Goal: Find specific page/section: Find specific page/section

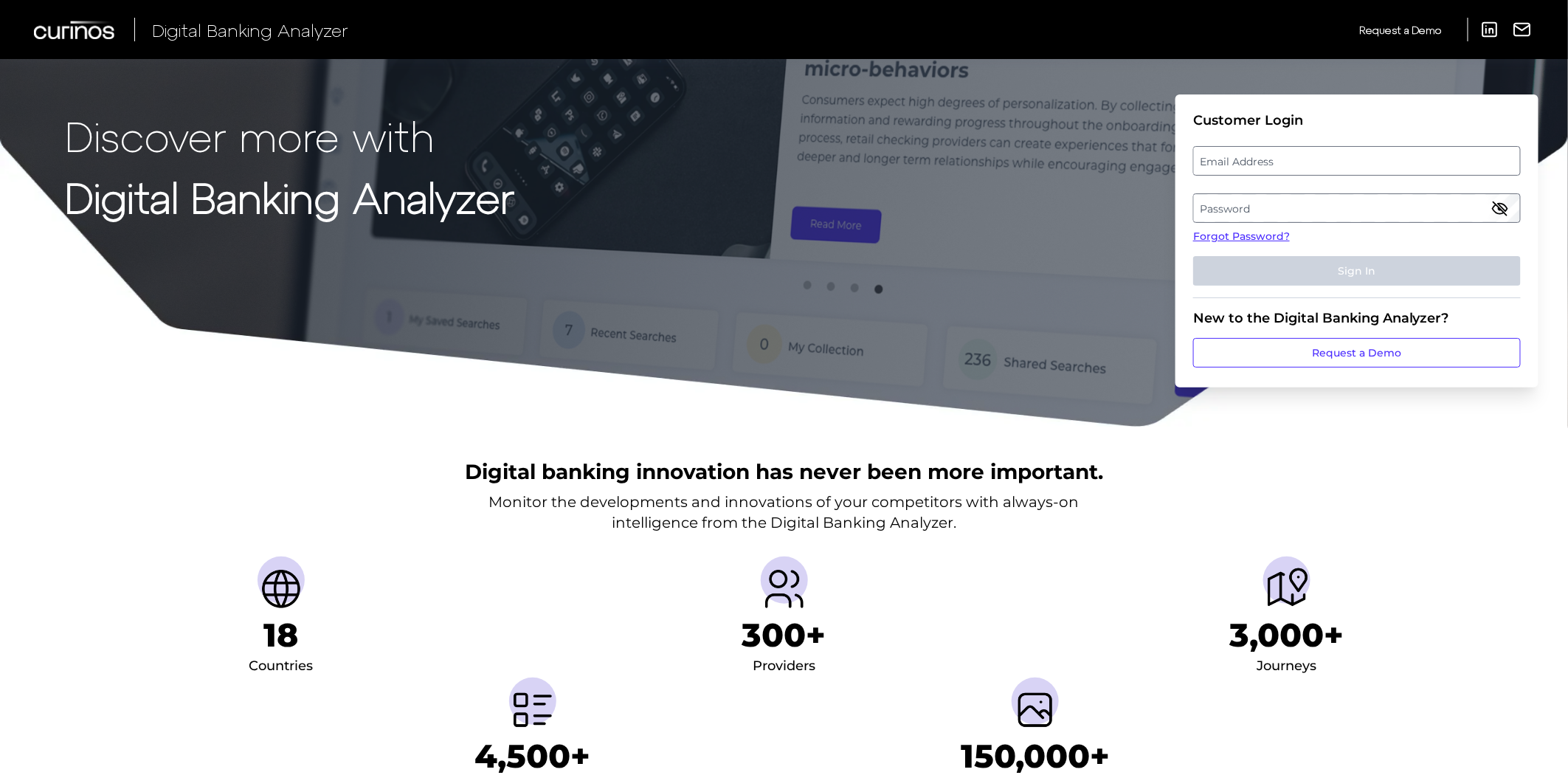
click at [1249, 168] on label "Email Address" at bounding box center [1357, 160] width 325 height 27
click at [1249, 168] on input "email" at bounding box center [1357, 160] width 328 height 30
type input "[PERSON_NAME][EMAIL_ADDRESS][PERSON_NAME][PERSON_NAME][DOMAIN_NAME]"
click at [1240, 200] on label "Password" at bounding box center [1357, 208] width 325 height 27
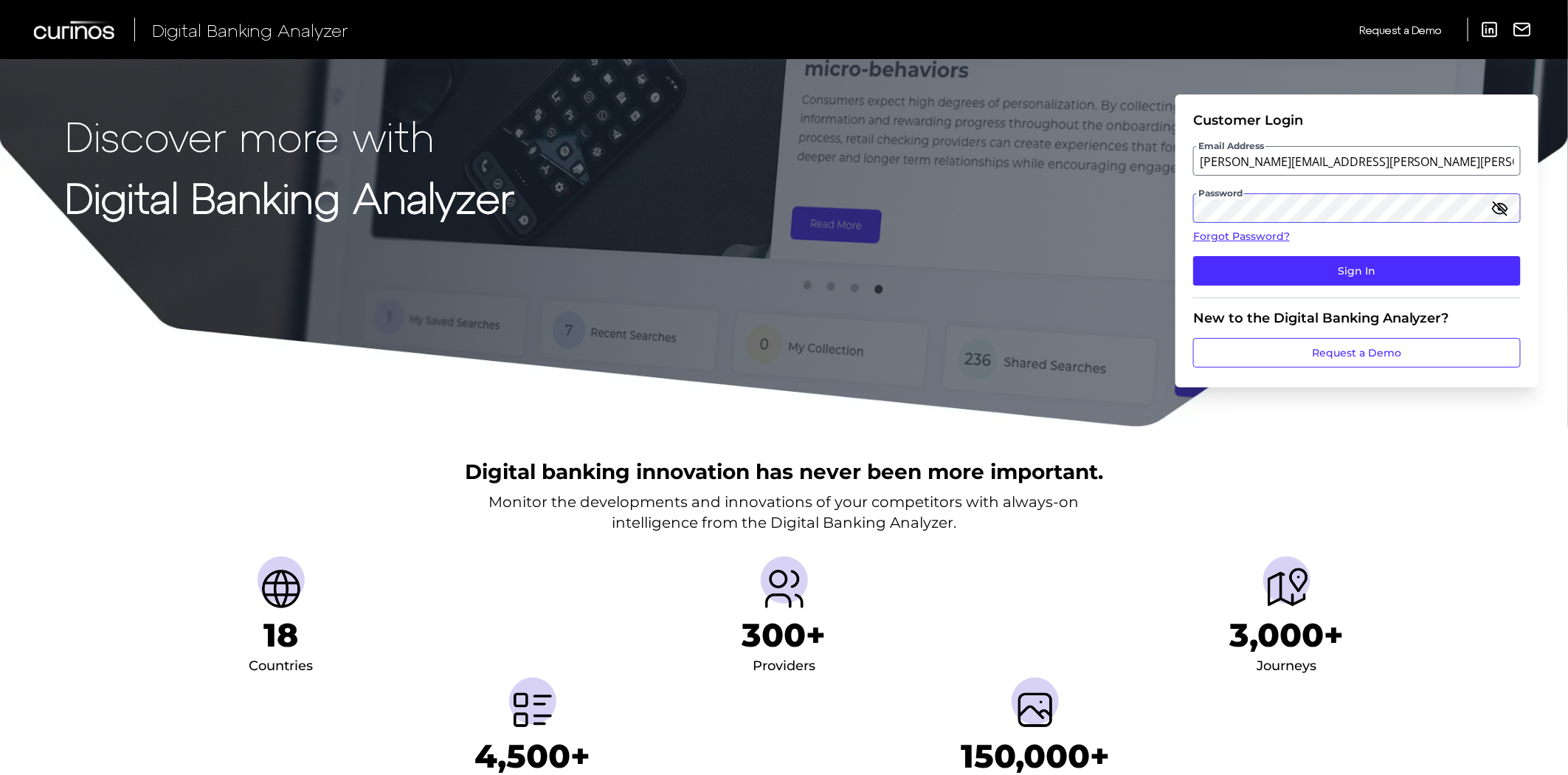
click at [1193, 256] on button "Sign In" at bounding box center [1357, 271] width 328 height 30
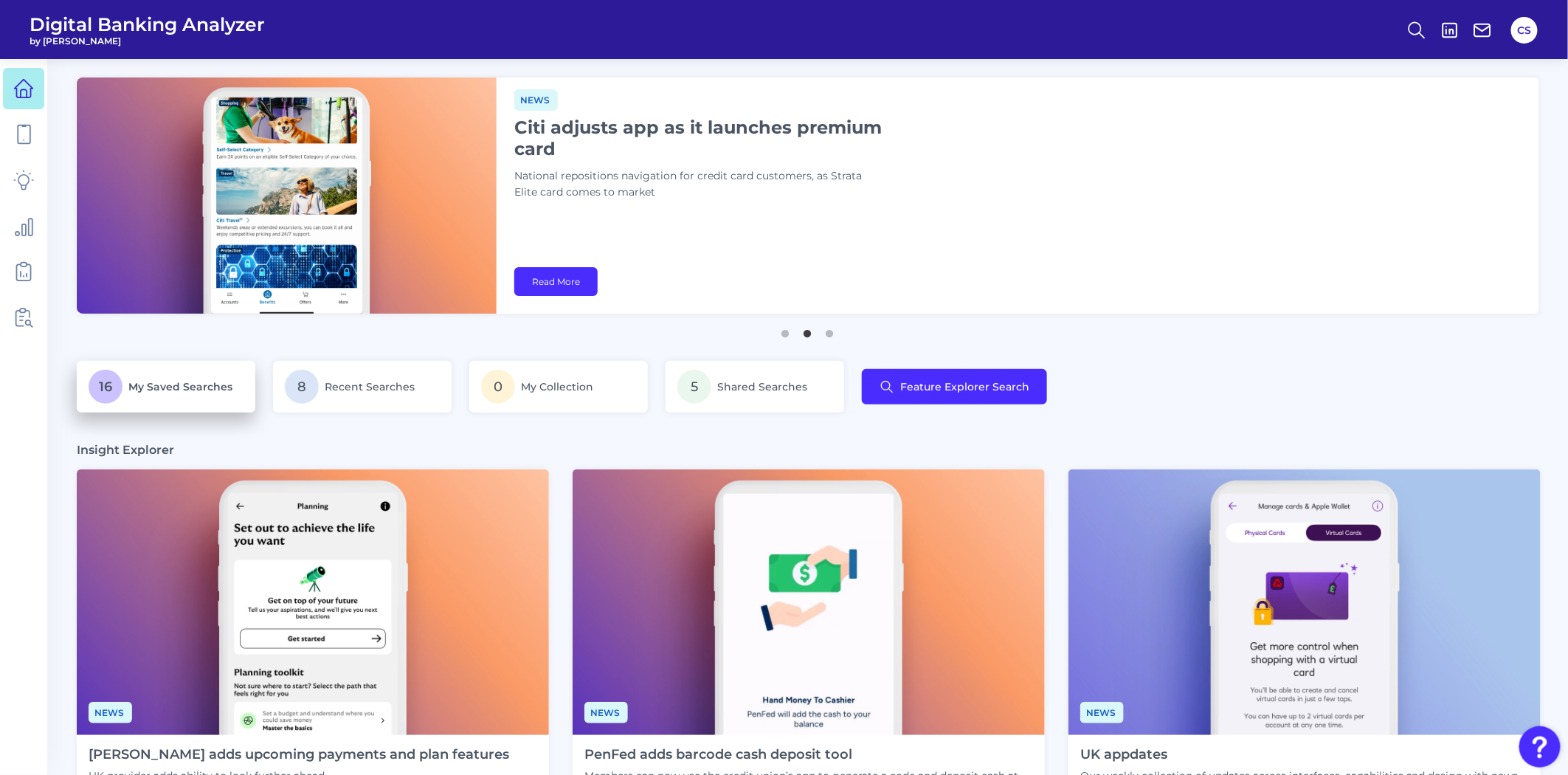
click at [218, 395] on p "16 My Saved Searches" at bounding box center [166, 386] width 155 height 34
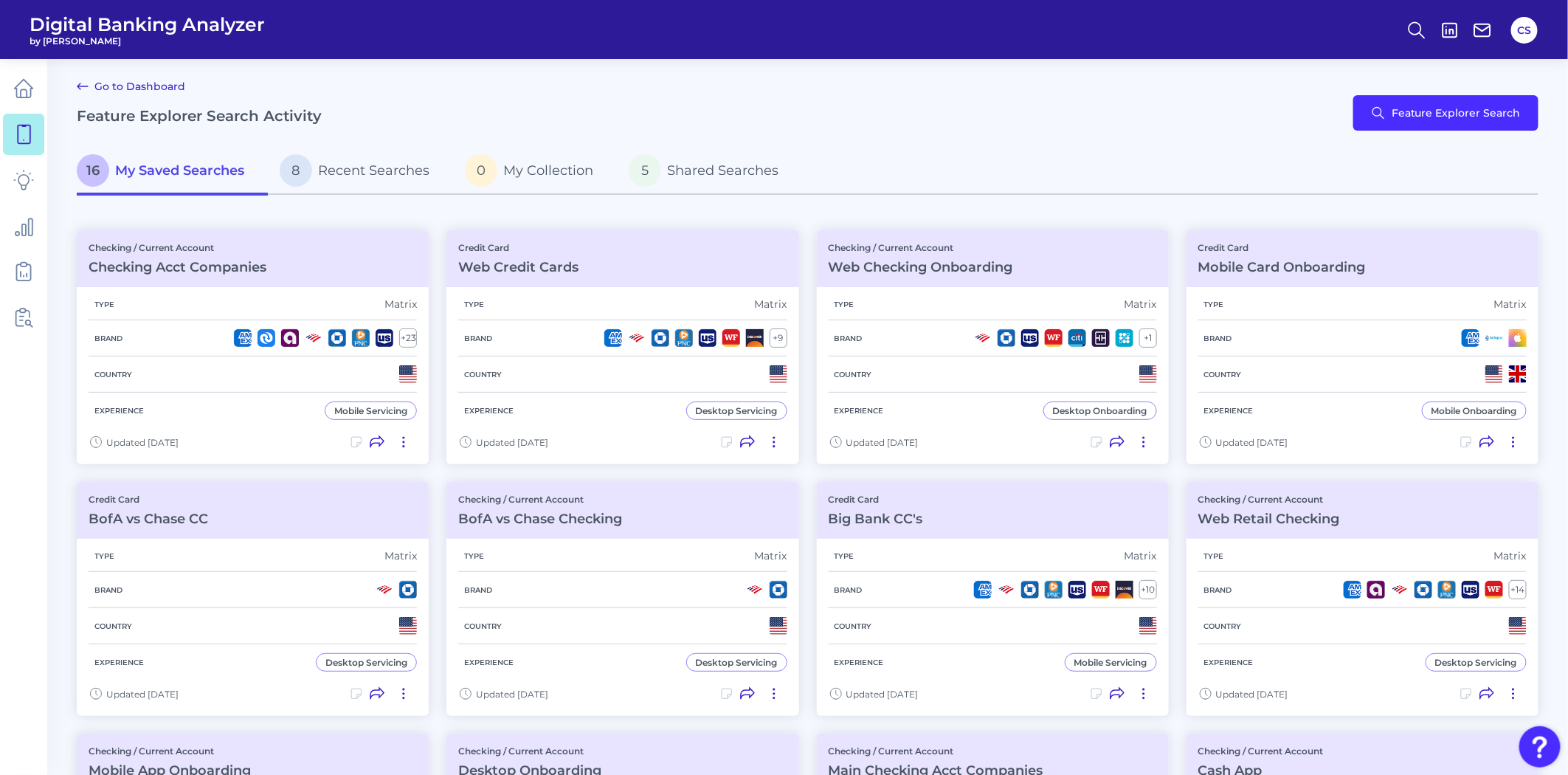
click at [728, 78] on div "Go to Dashboard Feature Explorer Search Activity Feature Explorer Search" at bounding box center [808, 113] width 1462 height 71
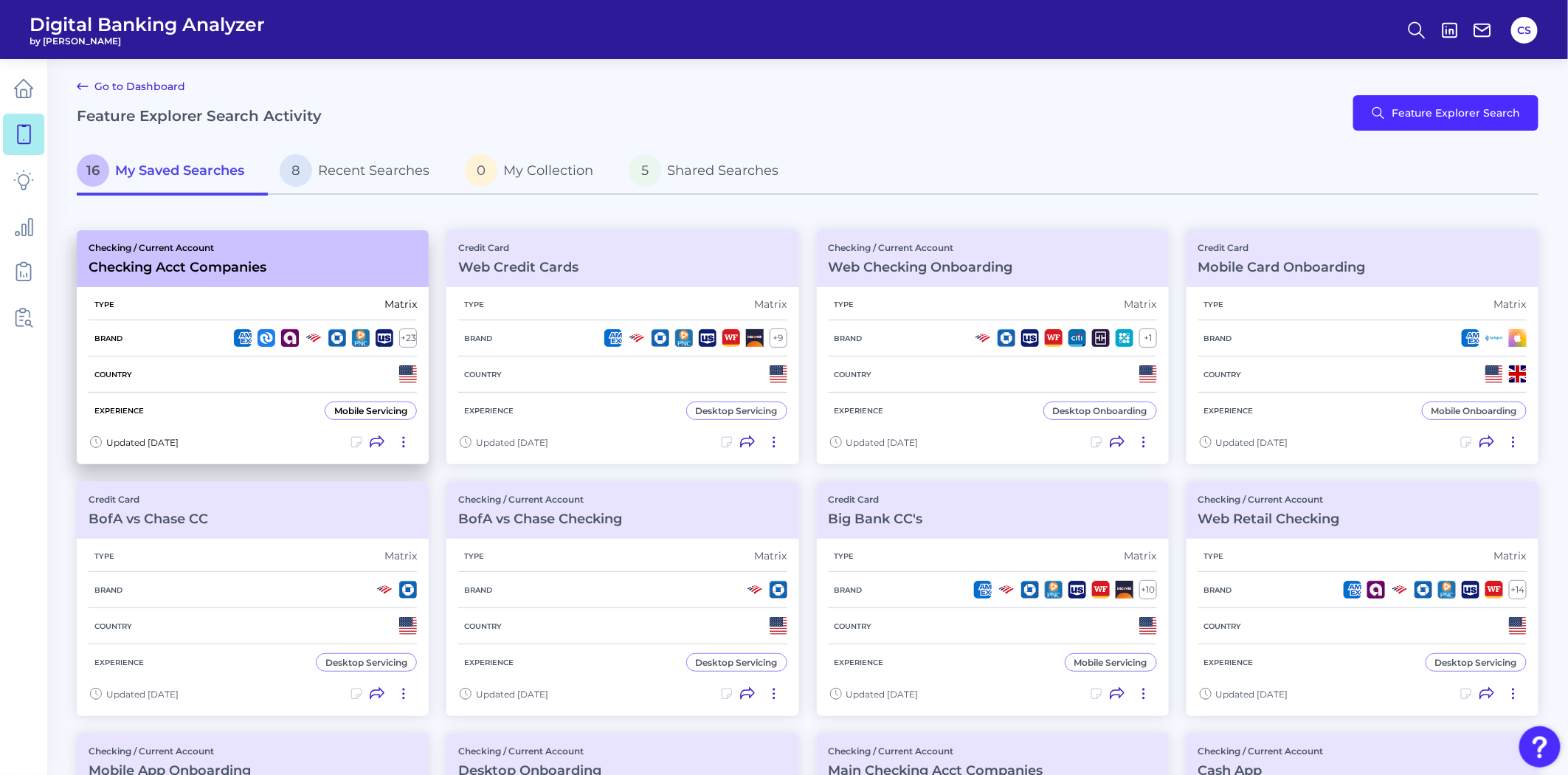
click at [137, 331] on div "Brand + 23" at bounding box center [252, 338] width 329 height 37
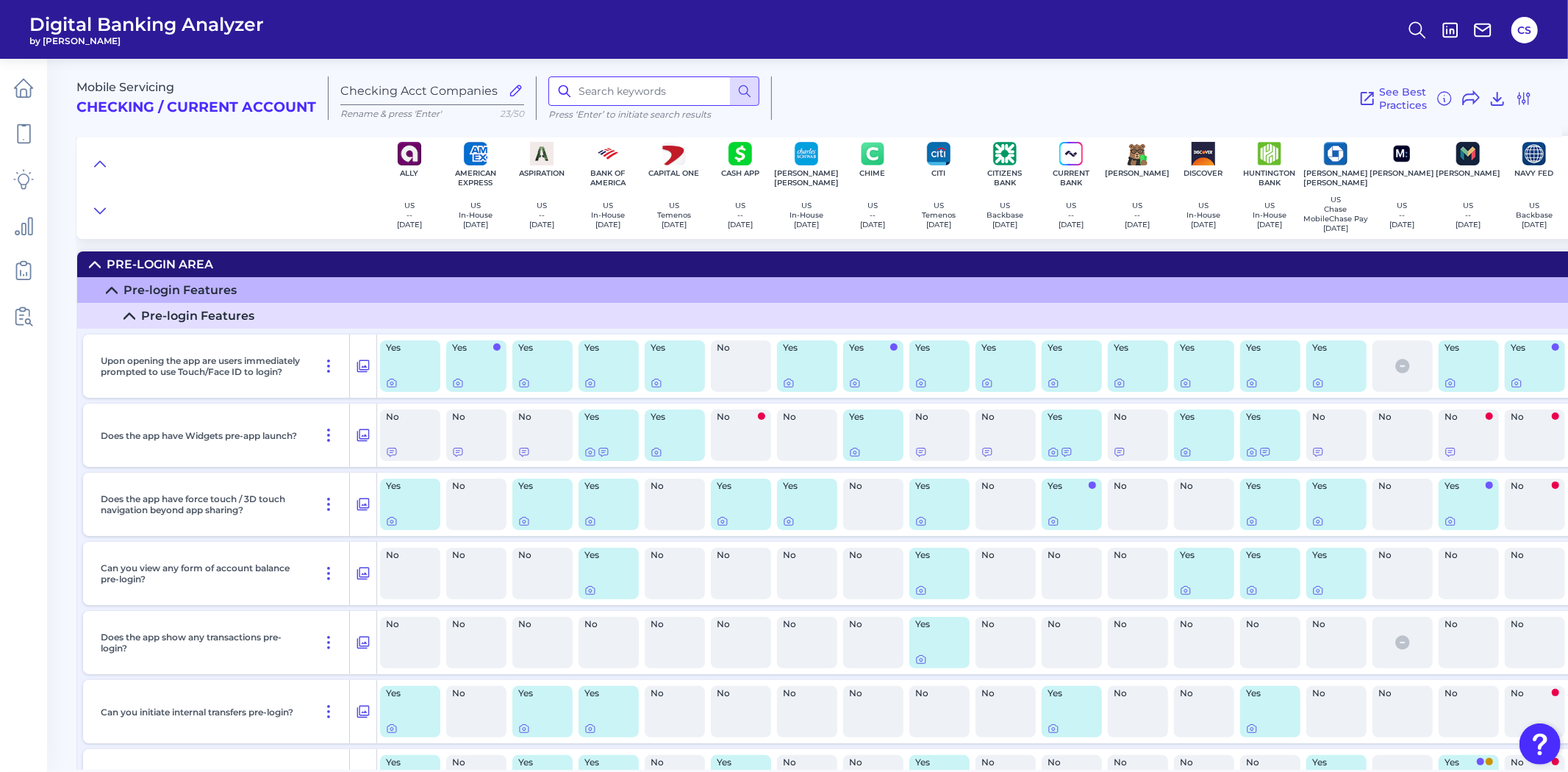
click at [673, 97] on input at bounding box center [654, 91] width 211 height 30
type input "chatbot"
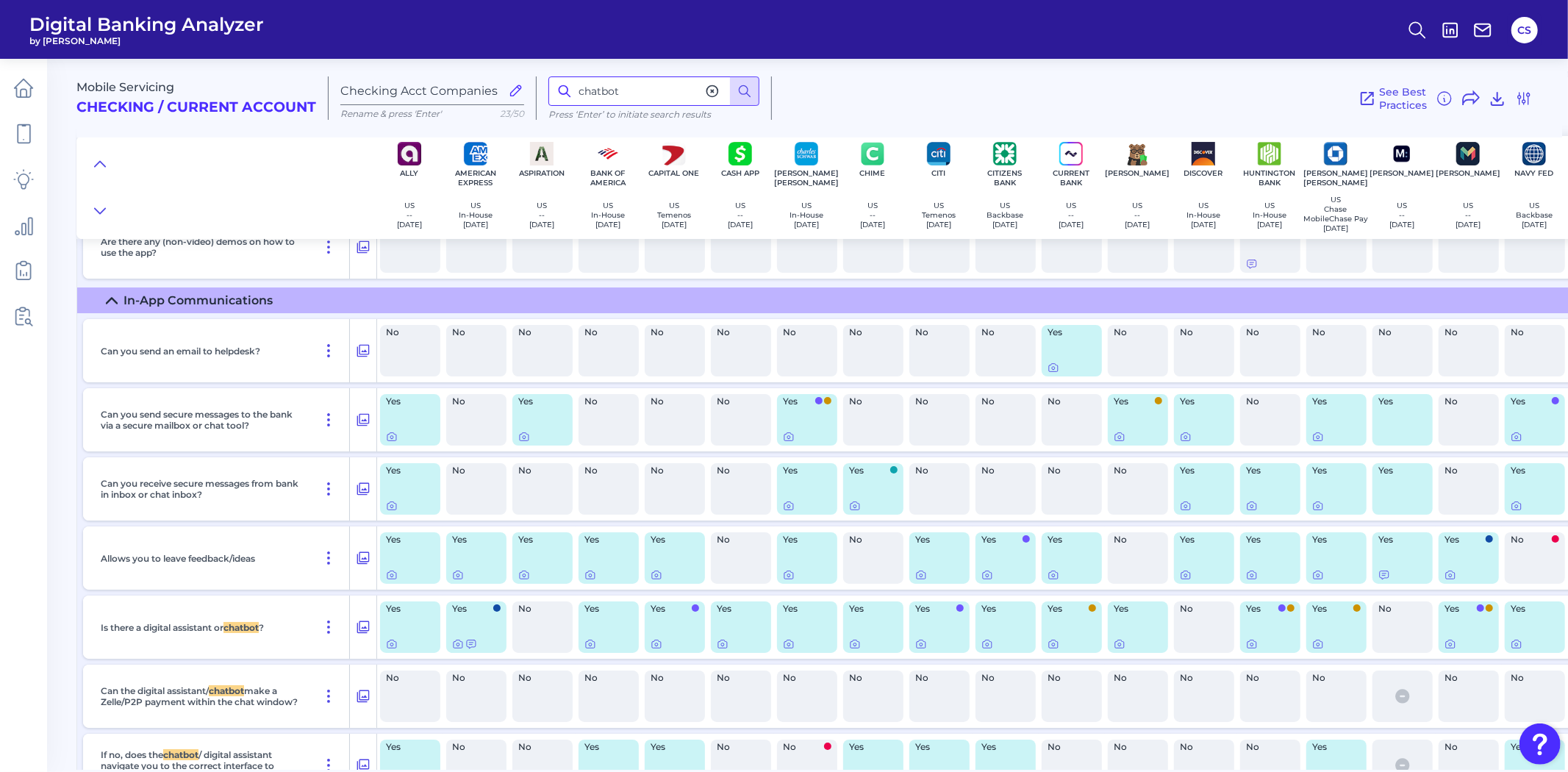
scroll to position [23319, 0]
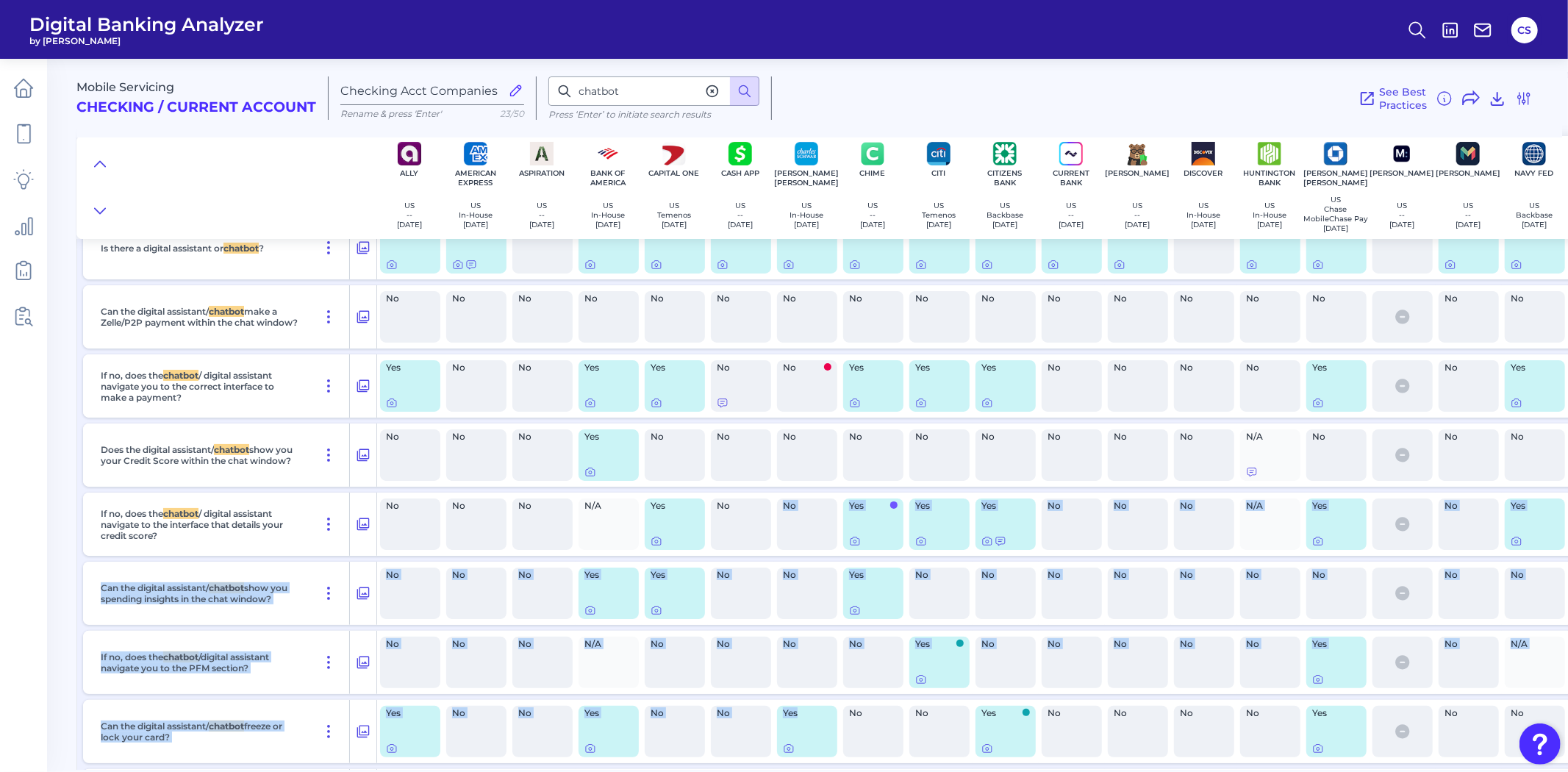
drag, startPoint x: 761, startPoint y: 762, endPoint x: 817, endPoint y: 764, distance: 56.0
click at [817, 764] on div "Mobile Servicing Checking / Current Account Checking Acct Companies Rename & pr…" at bounding box center [822, 408] width 1491 height 722
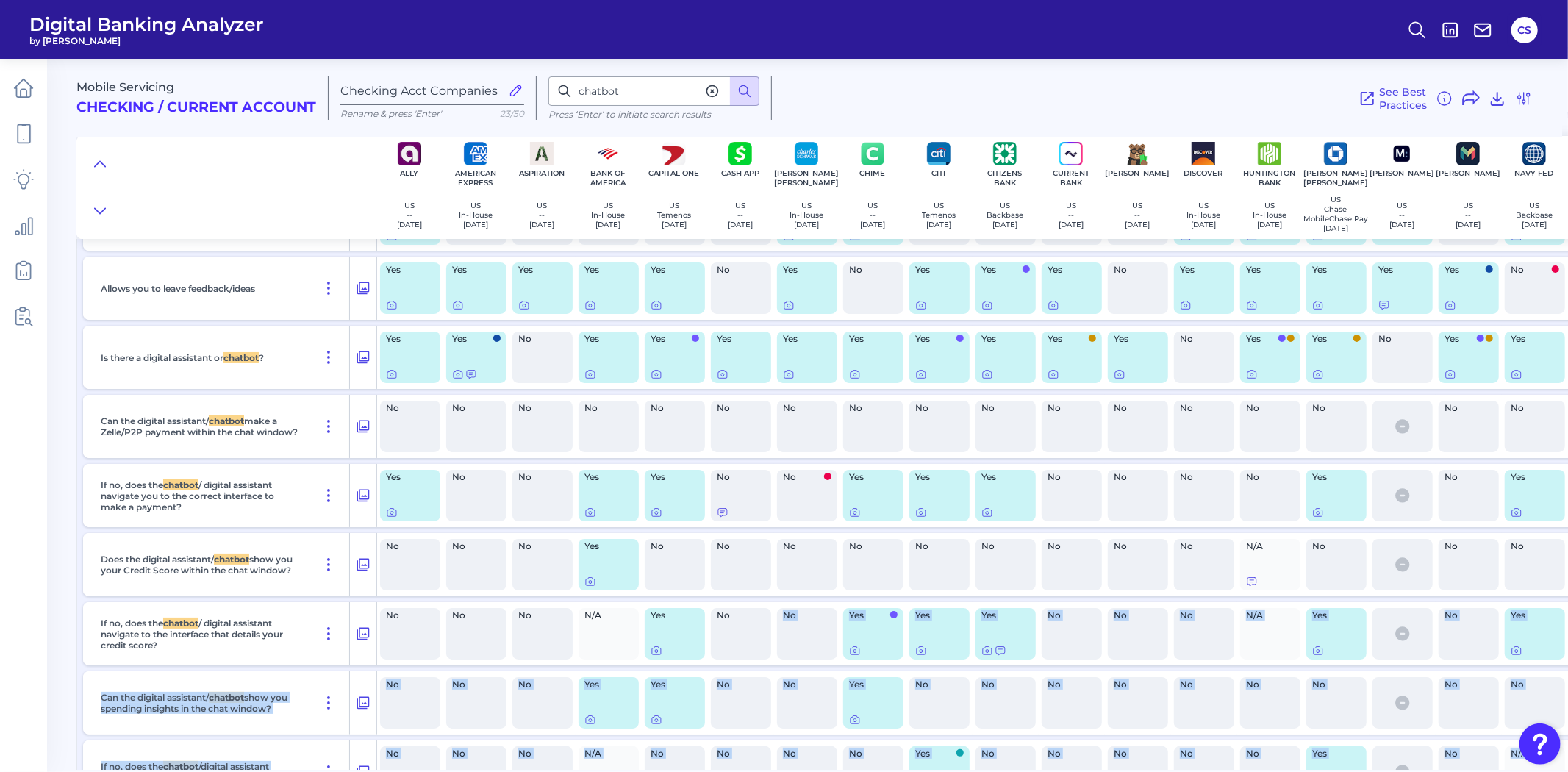
scroll to position [23344, 0]
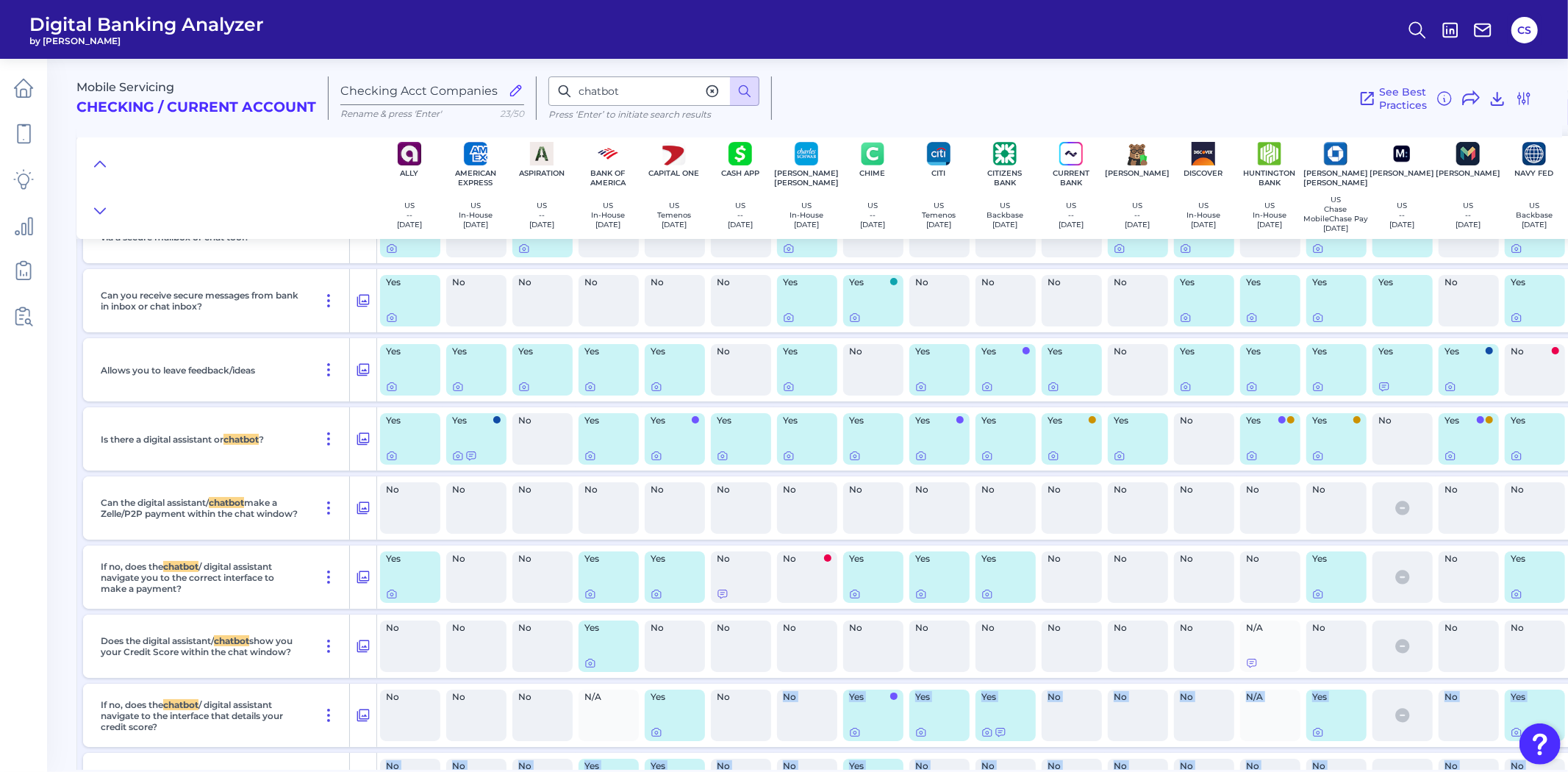
click at [64, 412] on main "Mobile Servicing Checking / Current Account Checking Acct Companies Rename & pr…" at bounding box center [784, 386] width 1568 height 772
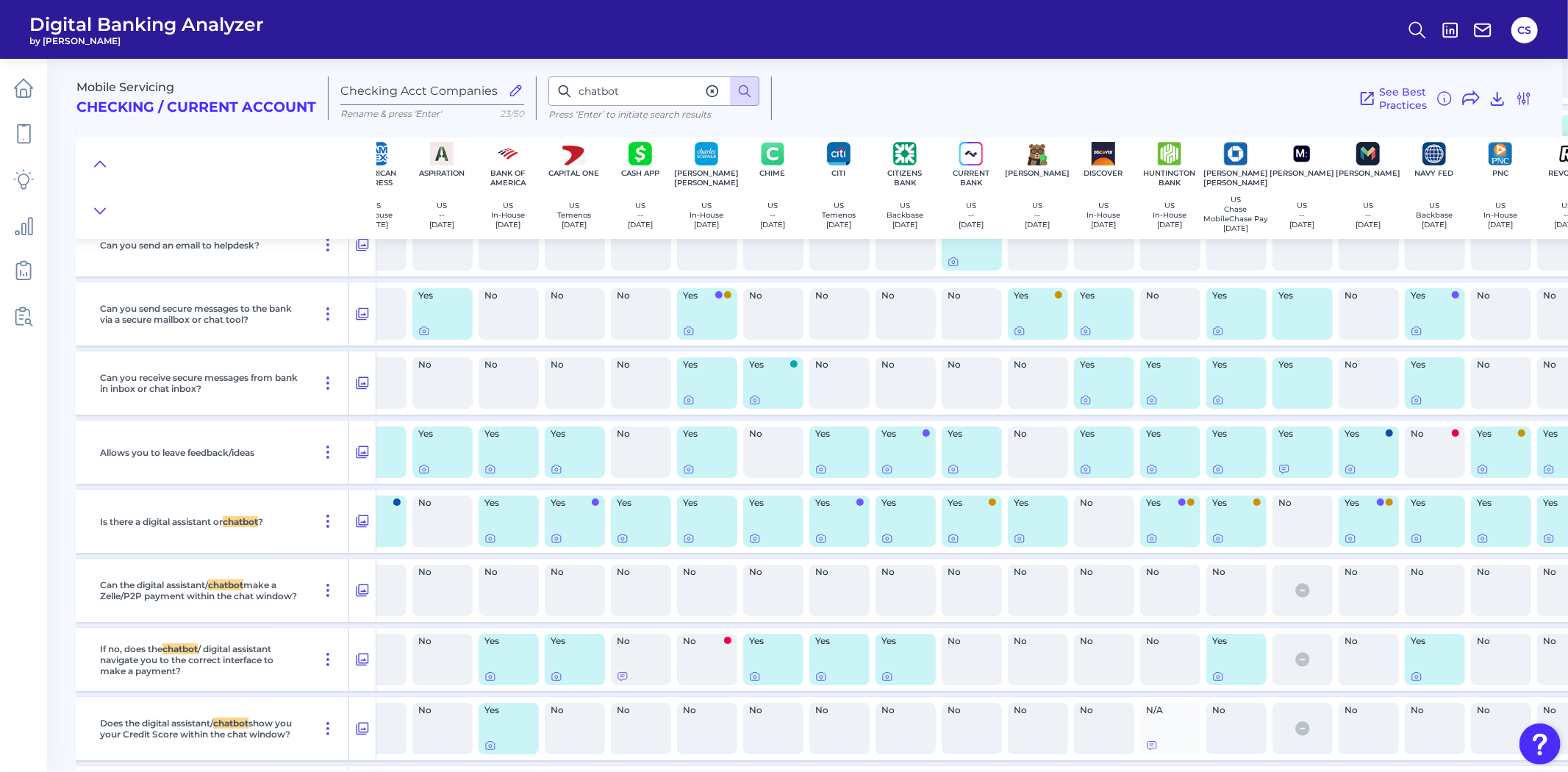
scroll to position [23262, 0]
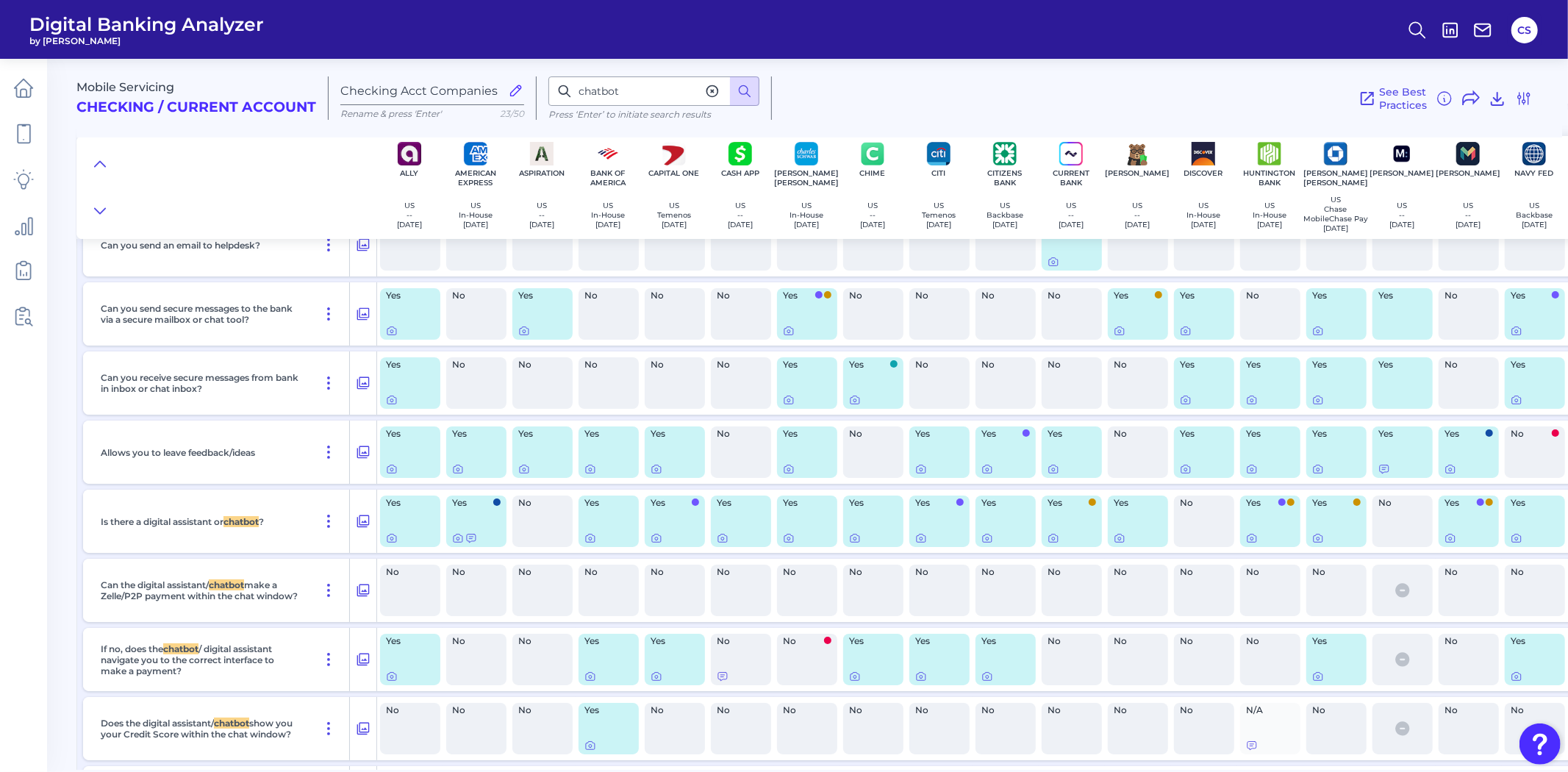
click at [52, 149] on main "Mobile Servicing Checking / Current Account Checking Acct Companies Rename & pr…" at bounding box center [784, 386] width 1568 height 772
click at [1165, 99] on div "See Best Practices Filters Clear all filters Experience Reset Mobile Servicing …" at bounding box center [1152, 98] width 761 height 43
